Goal: Transaction & Acquisition: Book appointment/travel/reservation

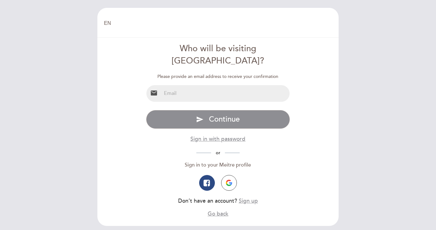
click at [220, 85] on input "email" at bounding box center [226, 93] width 129 height 17
type input "[EMAIL_ADDRESS][DOMAIN_NAME]"
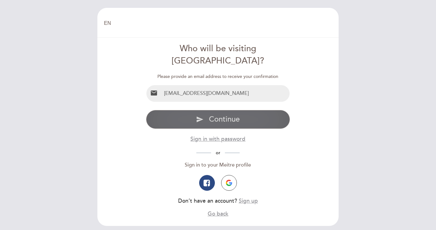
click at [214, 115] on span "Continue" at bounding box center [224, 119] width 31 height 9
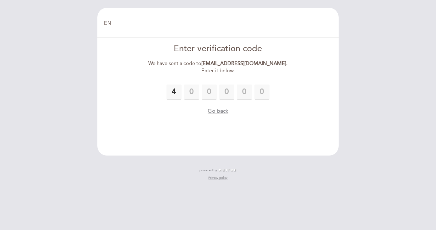
type input "4"
type input "2"
type input "6"
type input "0"
type input "1"
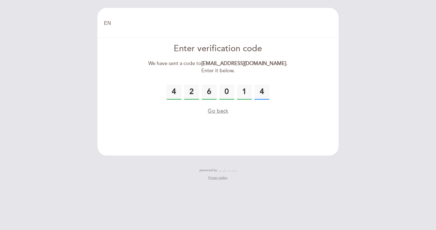
type input "4"
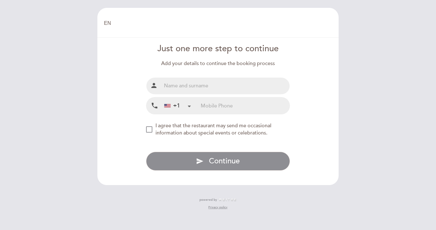
click at [189, 87] on input "text" at bounding box center [226, 86] width 129 height 17
type input "[PERSON_NAME]"
click at [216, 109] on input "tel" at bounding box center [245, 105] width 89 height 17
type input "5857974640"
click at [176, 130] on span "I agree that the restaurant may send me occasional information about special ev…" at bounding box center [214, 130] width 116 height 14
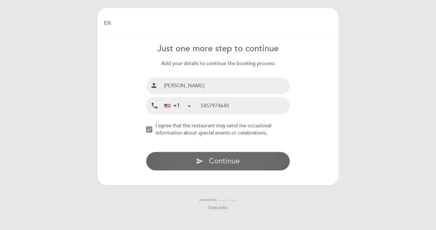
click at [216, 158] on span "Continue" at bounding box center [224, 161] width 31 height 9
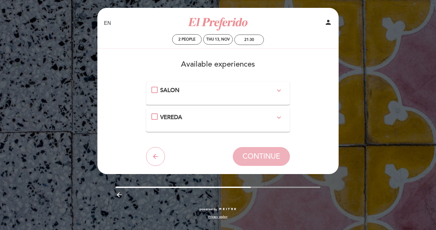
click at [282, 115] on icon "expand_more" at bounding box center [279, 118] width 8 height 8
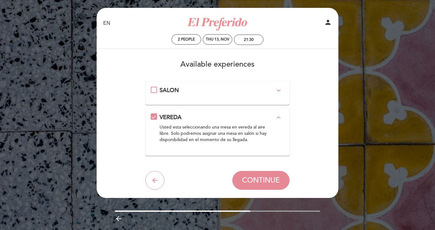
click at [282, 115] on icon "expand_less" at bounding box center [279, 118] width 8 height 8
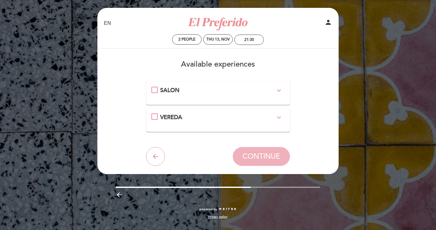
click at [105, 23] on select "EN ES PT" at bounding box center [107, 23] width 7 height 7
click at [155, 93] on div "SALON\a\9\9\9\9\9\9\a\9\9\9\9\9\9\a\9\9\9\9\9\9\9expand_more" at bounding box center [155, 90] width 6 height 6
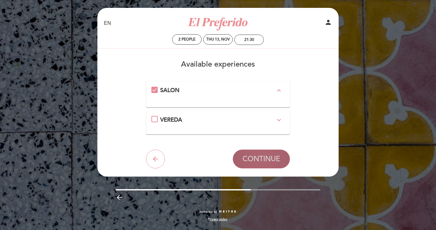
click at [254, 153] on button "CONTINUE" at bounding box center [261, 159] width 57 height 19
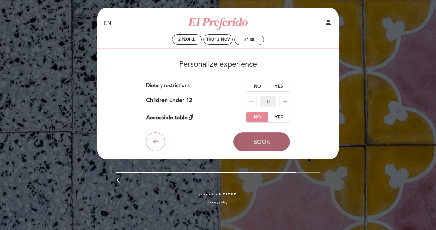
click at [263, 143] on span "Book" at bounding box center [262, 142] width 17 height 7
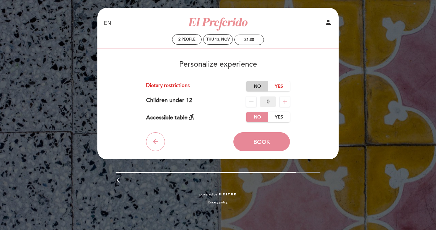
click at [256, 89] on label "No" at bounding box center [258, 86] width 22 height 10
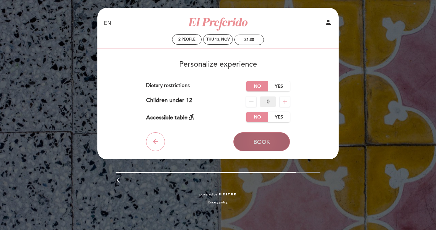
click at [264, 143] on span "Book" at bounding box center [262, 142] width 17 height 7
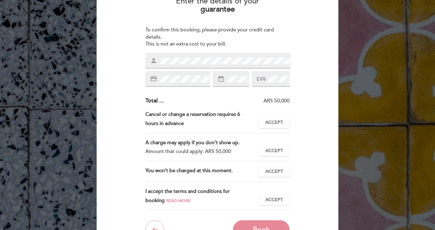
scroll to position [64, 0]
click at [186, 64] on div "person" at bounding box center [217, 60] width 145 height 16
click at [240, 84] on div "date_range" at bounding box center [231, 78] width 36 height 16
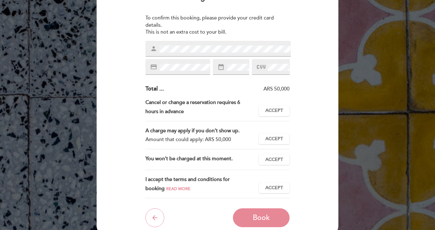
scroll to position [76, 0]
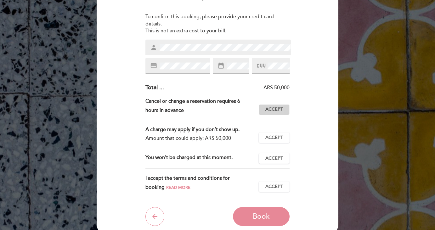
click at [271, 112] on span "Accept" at bounding box center [274, 109] width 18 height 7
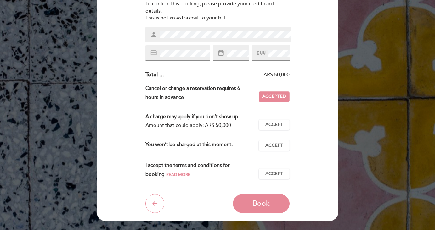
scroll to position [93, 0]
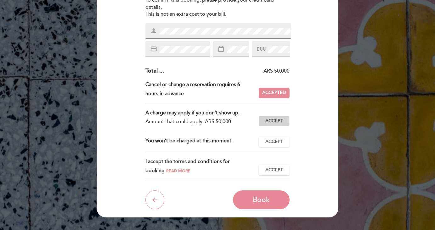
click at [266, 119] on span "Accept" at bounding box center [274, 121] width 18 height 7
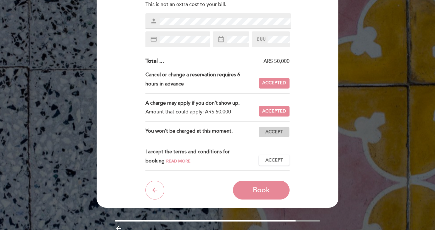
click at [270, 127] on button "Accept Accepted" at bounding box center [273, 132] width 31 height 11
click at [268, 154] on div "I accept the terms and conditions for booking Read more Accept Accepted" at bounding box center [217, 158] width 144 height 23
click at [268, 160] on span "Accept" at bounding box center [274, 160] width 18 height 7
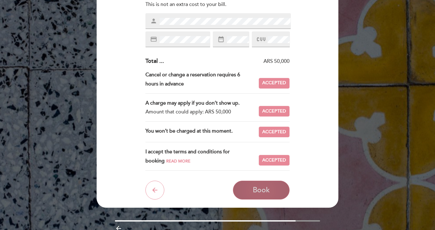
click at [263, 194] on span "Book" at bounding box center [261, 190] width 17 height 9
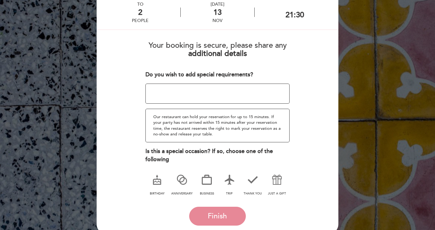
scroll to position [71, 0]
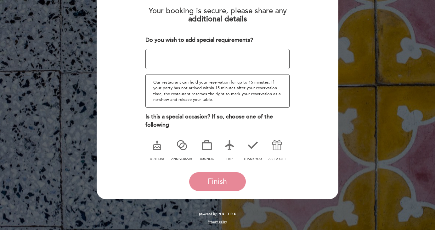
click at [184, 142] on icon at bounding box center [182, 145] width 16 height 16
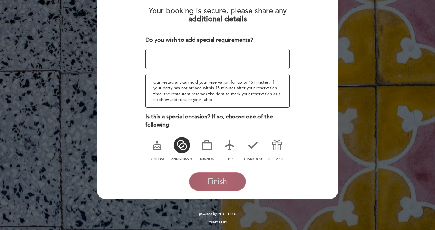
click at [221, 185] on span "Finish" at bounding box center [217, 181] width 19 height 9
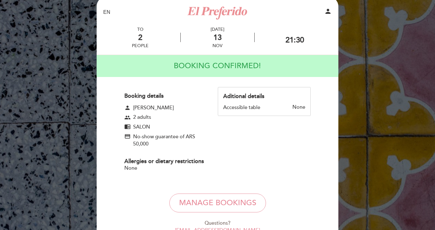
scroll to position [6, 0]
